Goal: Find specific page/section: Find specific page/section

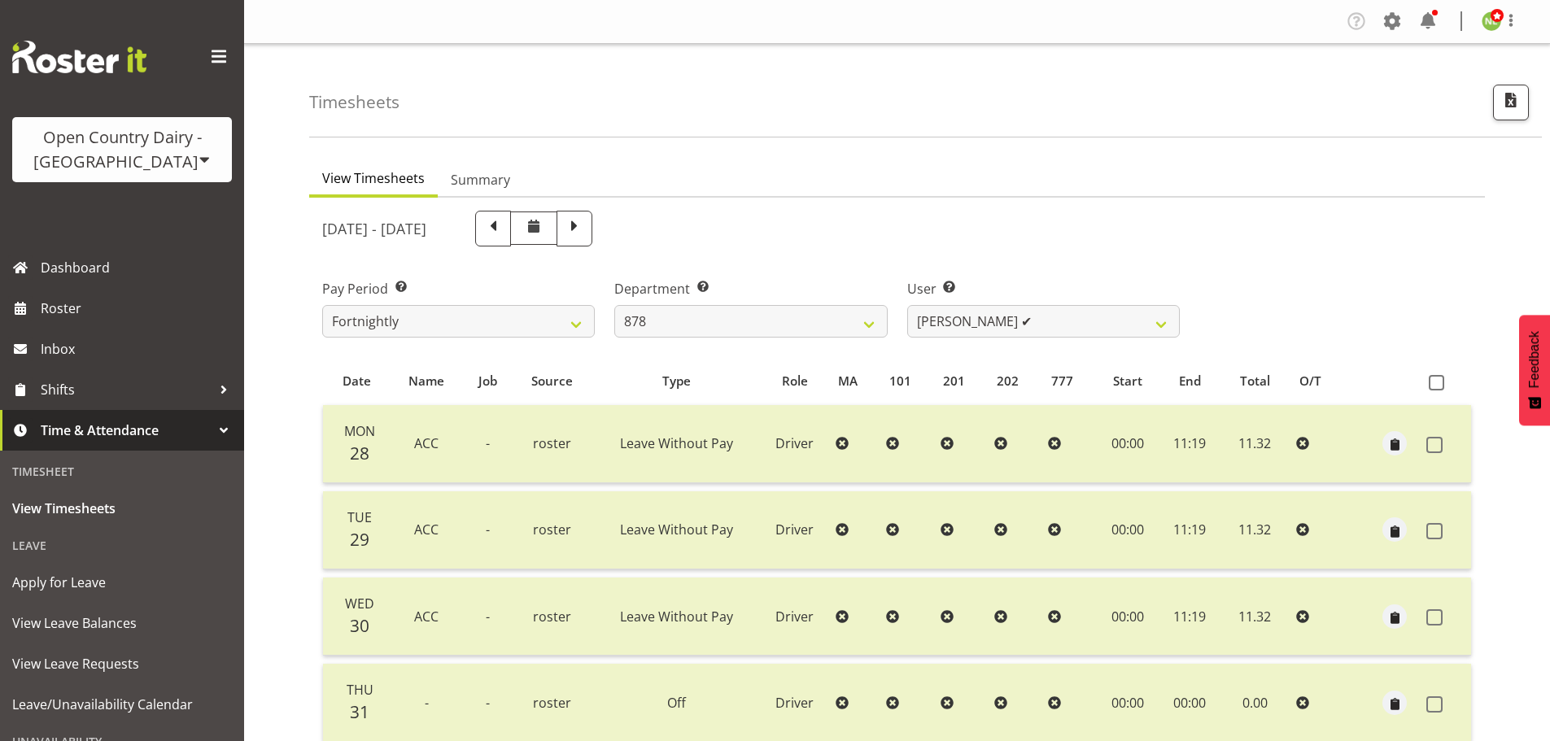
select select "691"
select select "7411"
click at [1385, 19] on span at bounding box center [1392, 21] width 26 height 26
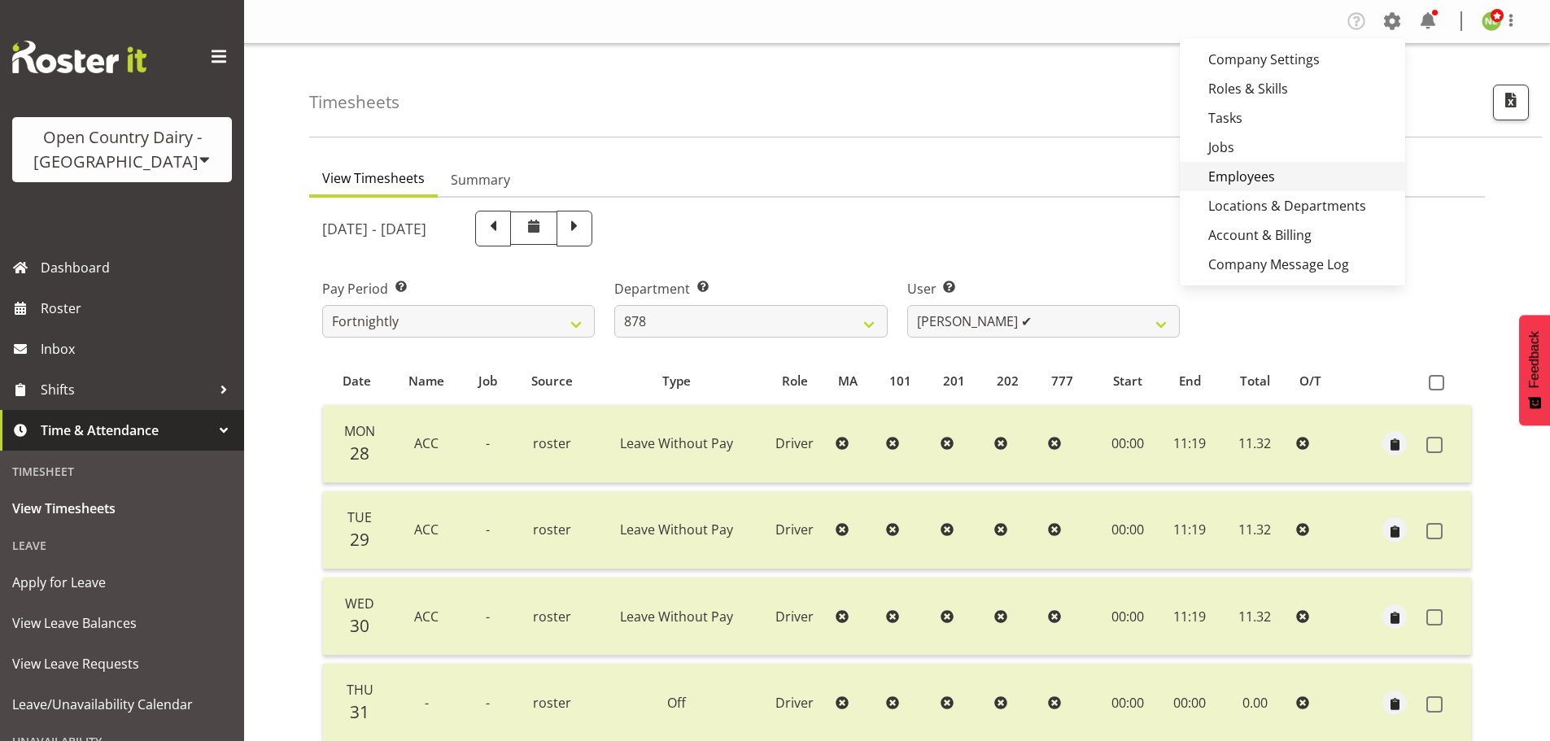
drag, startPoint x: 1246, startPoint y: 177, endPoint x: 1270, endPoint y: 183, distance: 24.3
click at [1246, 176] on link "Employees" at bounding box center [1292, 176] width 225 height 29
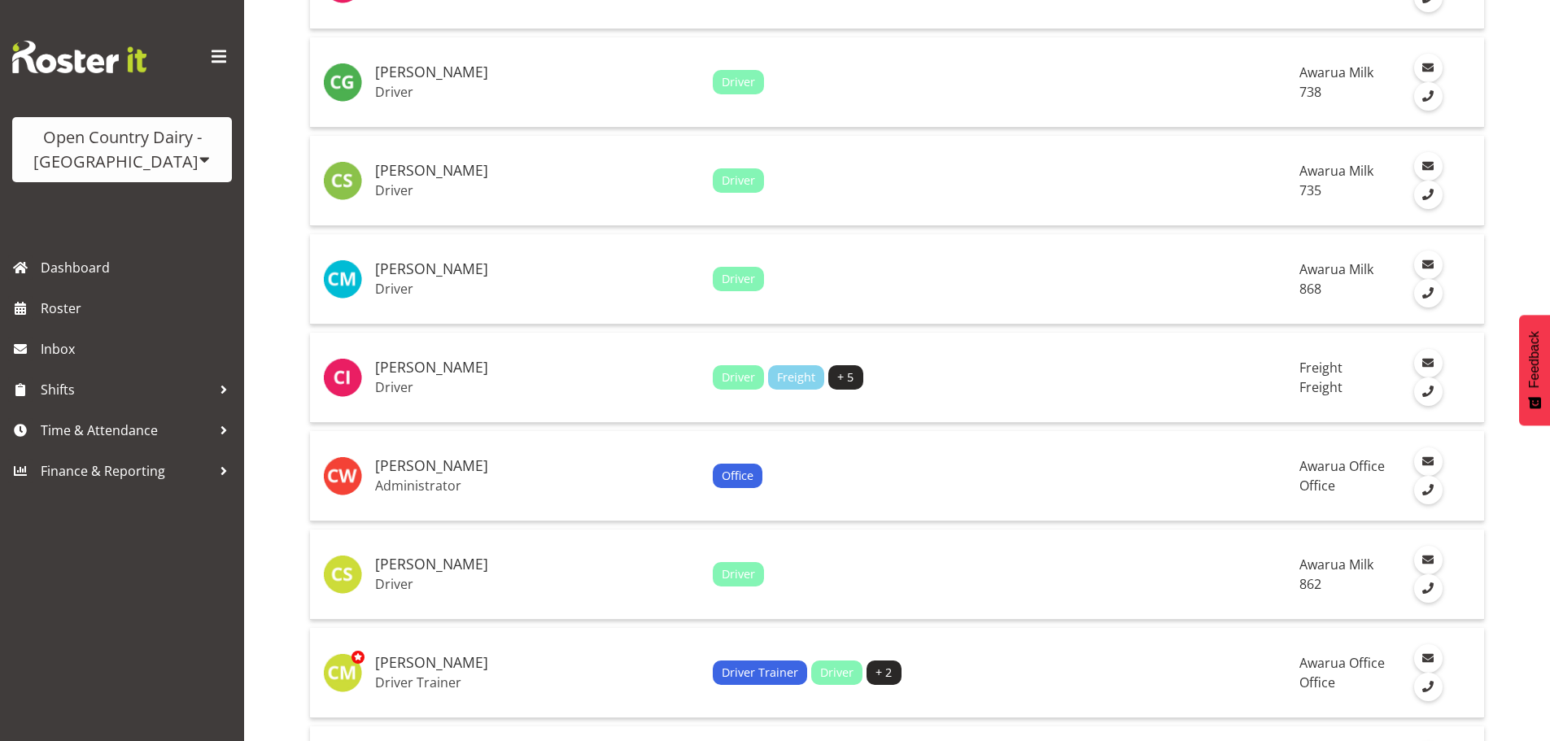
scroll to position [3607, 0]
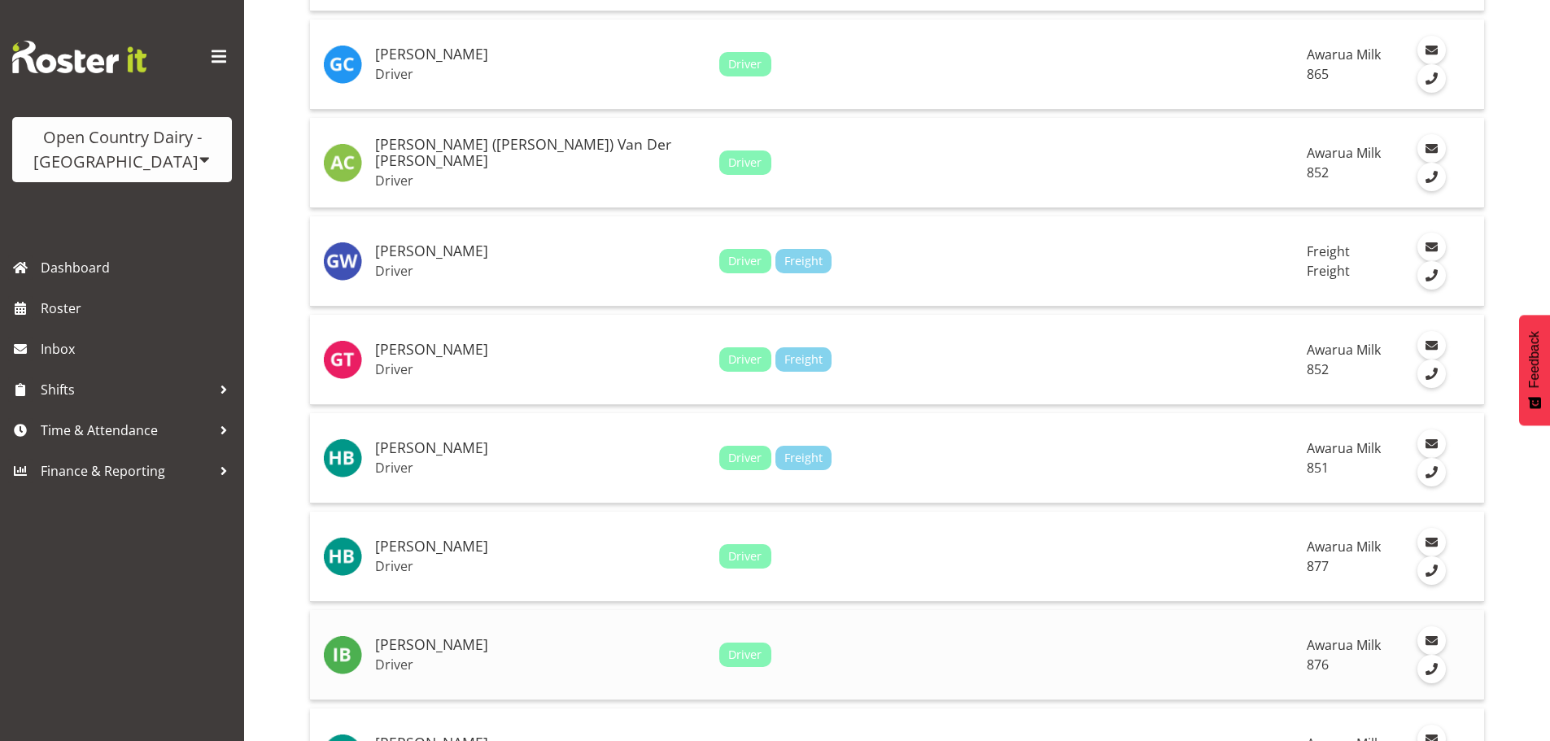
scroll to position [514, 0]
